Goal: Task Accomplishment & Management: Manage account settings

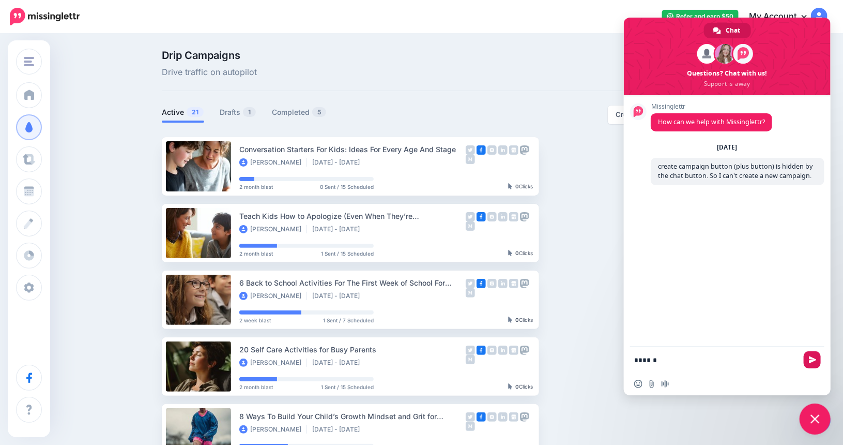
type textarea "******"
click at [811, 362] on span "Send" at bounding box center [813, 360] width 8 height 8
click at [732, 72] on span at bounding box center [727, 57] width 207 height 78
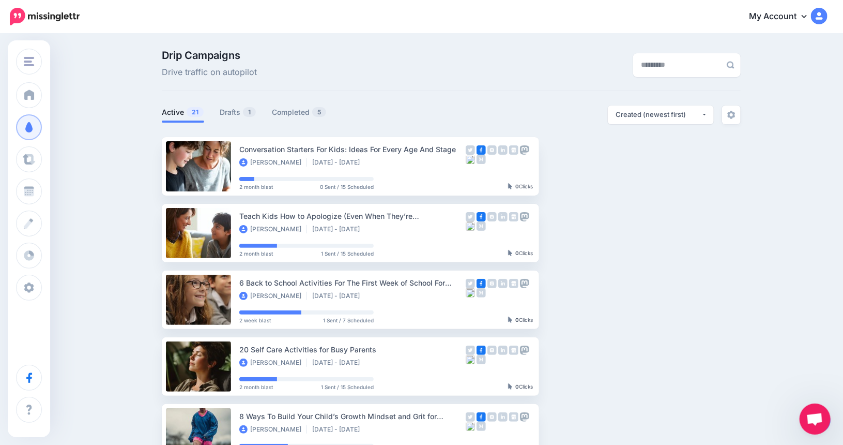
click at [799, 416] on div "Drip Campaigns Drive traffic on autopilot Active 21 1 5" at bounding box center [421, 452] width 843 height 834
click at [802, 419] on span "Open chat" at bounding box center [815, 418] width 31 height 31
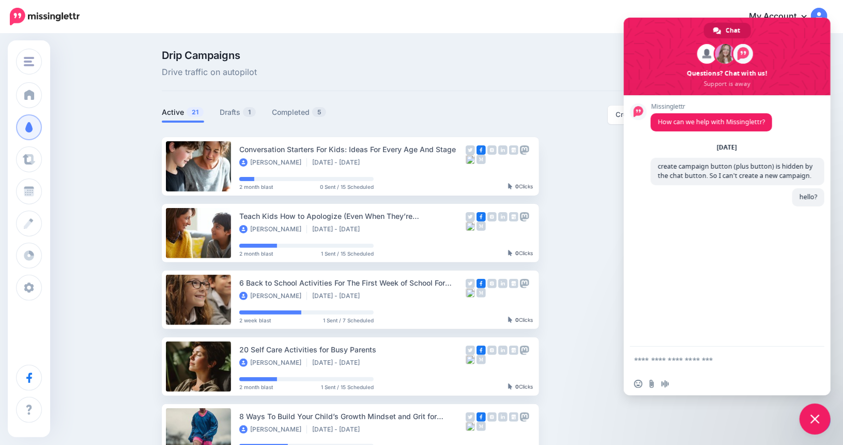
click at [802, 419] on span "Close chat" at bounding box center [815, 418] width 31 height 31
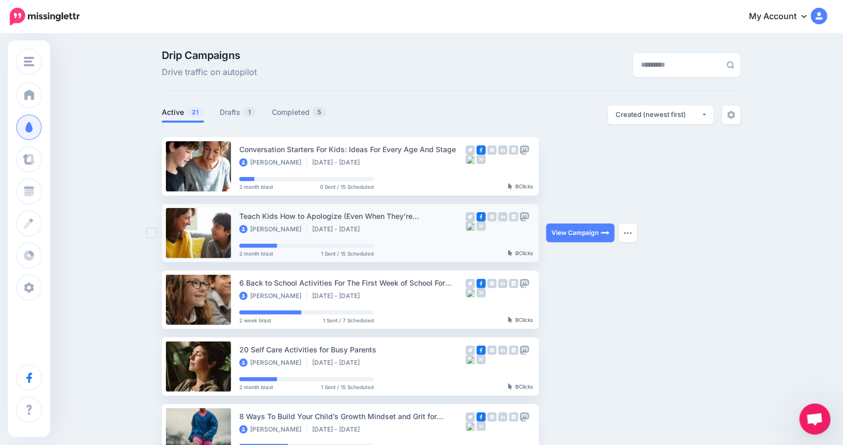
drag, startPoint x: 791, startPoint y: 416, endPoint x: 596, endPoint y: 260, distance: 250.1
click at [596, 260] on div "View Campaign Pause Campaign View Scheduled Content Reschedule Campaign Downloa…" at bounding box center [585, 233] width 78 height 58
click at [247, 112] on span "1" at bounding box center [249, 112] width 13 height 10
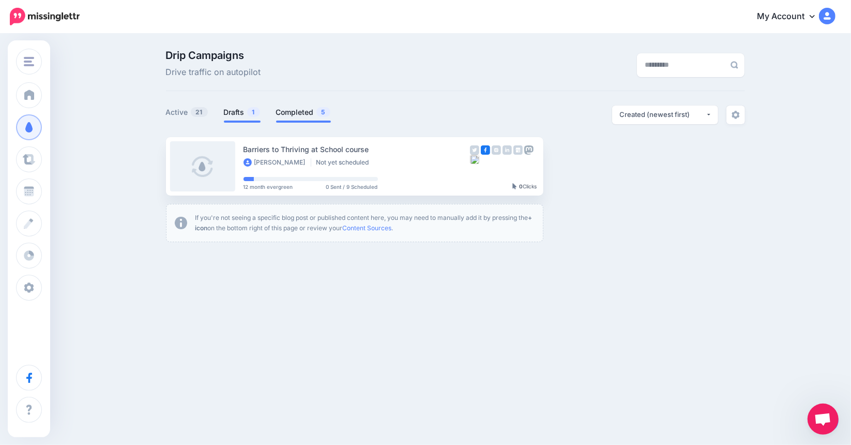
click at [292, 109] on link "Completed 5" at bounding box center [303, 112] width 55 height 12
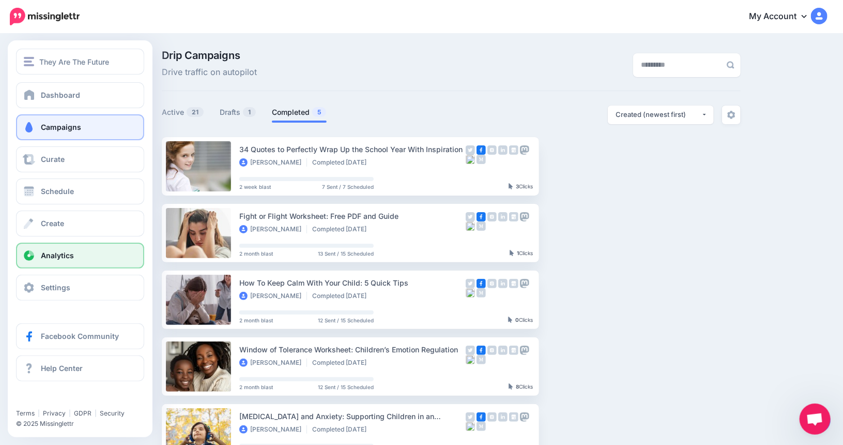
click at [61, 258] on span "Analytics" at bounding box center [57, 255] width 33 height 9
